Goal: Navigation & Orientation: Find specific page/section

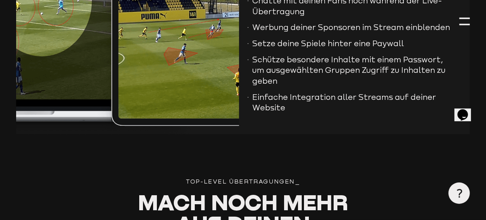
scroll to position [1802, 0]
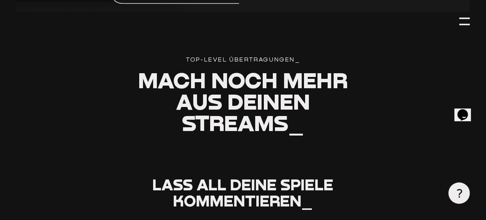
scroll to position [2014, 0]
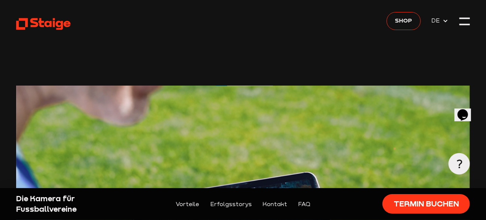
click at [431, 23] on span "DE" at bounding box center [436, 20] width 11 height 9
click at [461, 26] on div at bounding box center [465, 21] width 11 height 11
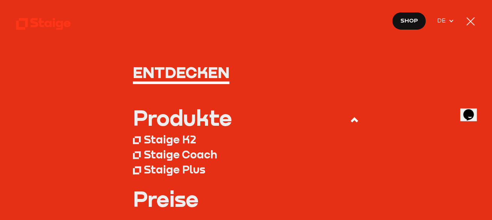
click at [466, 22] on div at bounding box center [470, 21] width 11 height 11
